Goal: Task Accomplishment & Management: Use online tool/utility

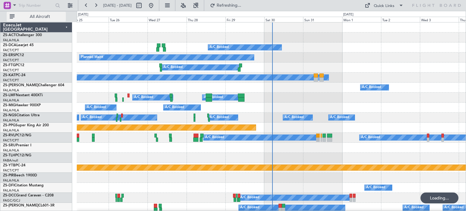
click at [63, 20] on button "All Aircraft" at bounding box center [36, 17] width 59 height 10
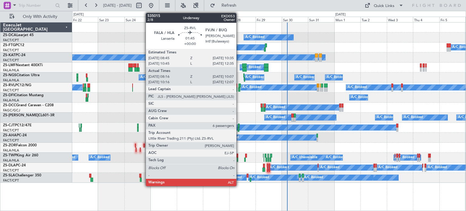
click at [239, 87] on div at bounding box center [239, 89] width 2 height 4
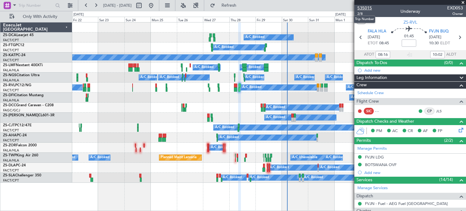
click at [364, 7] on span "535015" at bounding box center [364, 8] width 15 height 6
click at [462, 2] on span at bounding box center [463, 2] width 6 height 5
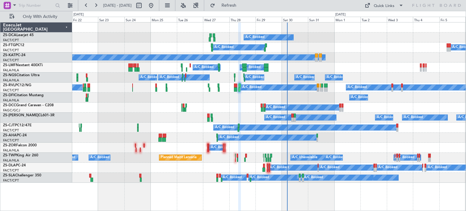
type input "0"
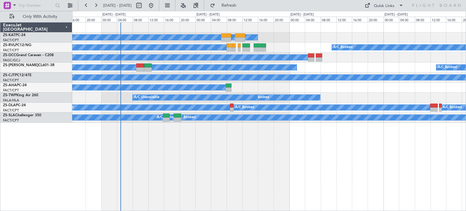
click at [275, 161] on div "A/C Unavailable A/C Booked A/C Booked A/C Booked A/C Booked A/C Booked A/C Book…" at bounding box center [269, 116] width 394 height 189
